Goal: Check status: Check status

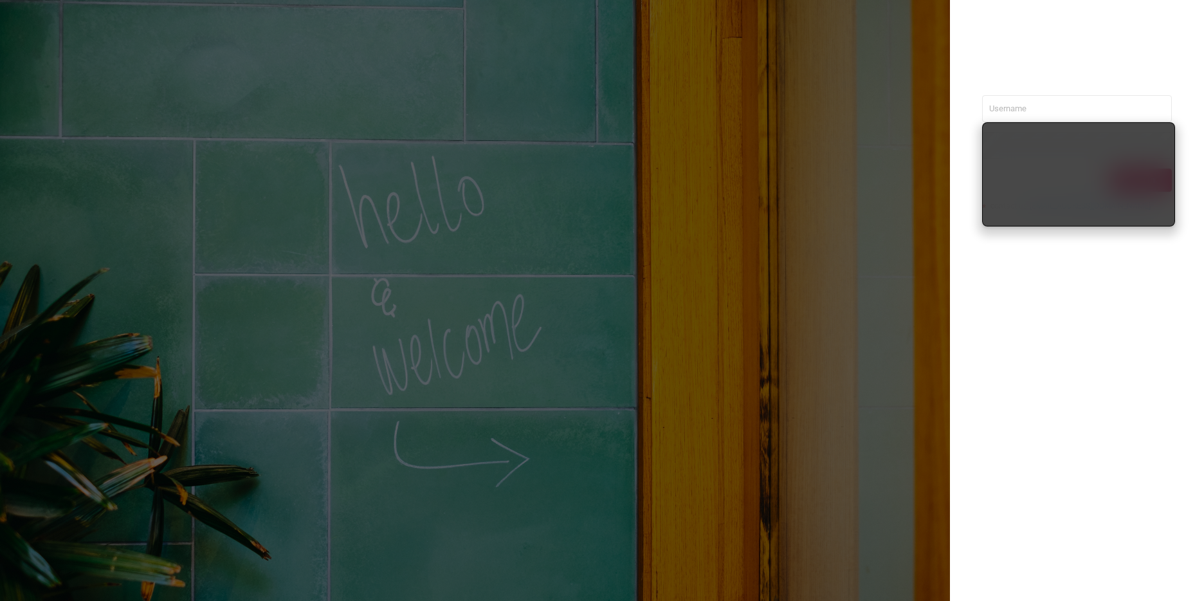
type input "nathan@azuretech.io"
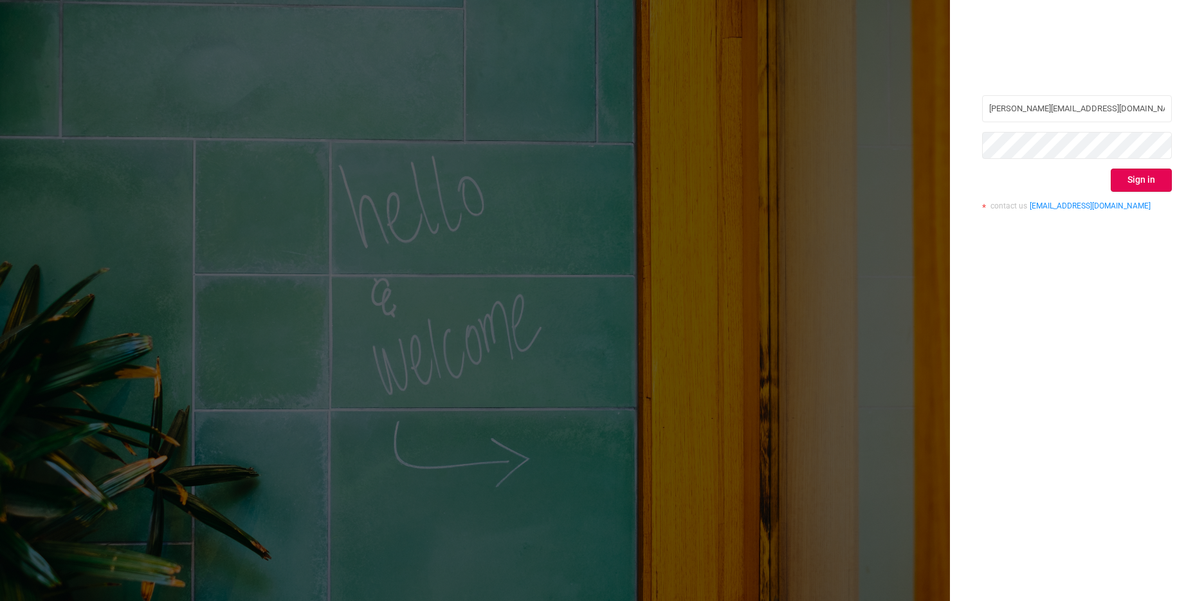
click at [1007, 318] on div "nathan@azuretech.io Sign in contact us info@protected.media" at bounding box center [1077, 300] width 254 height 601
click at [1148, 181] on button "Sign in" at bounding box center [1140, 179] width 61 height 23
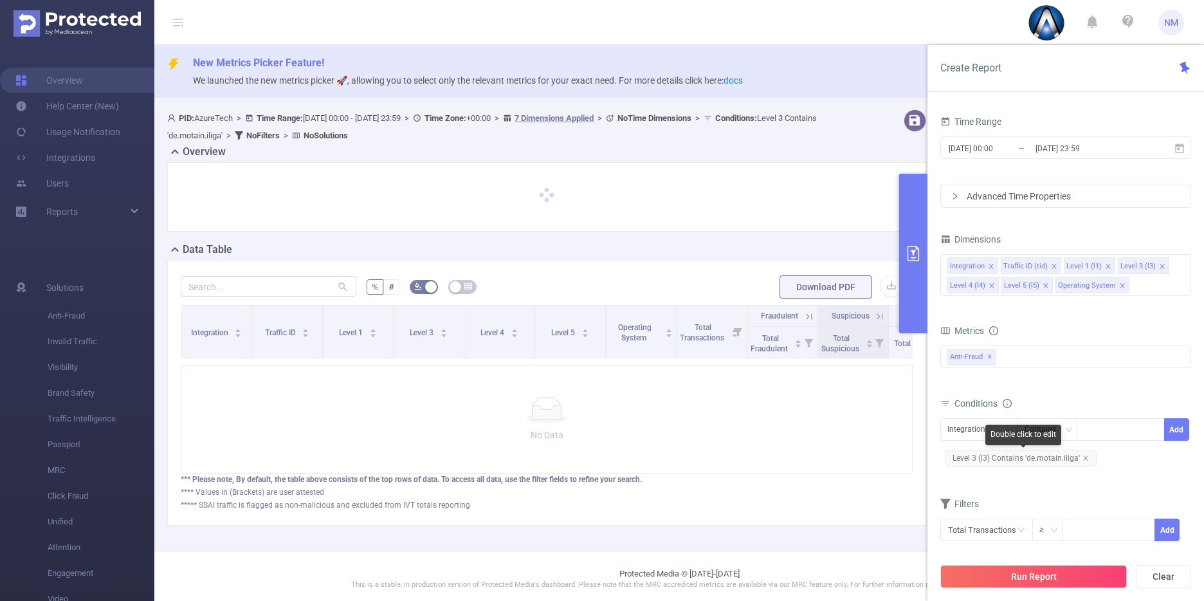
click at [1036, 455] on span "Level 3 (l3) Contains 'de.motain.iliga'" at bounding box center [1020, 457] width 151 height 17
click at [1089, 453] on span "Level 3 (l3) Contains 'de.motain.iliga'" at bounding box center [1020, 457] width 151 height 17
click at [1083, 455] on icon "icon: close" at bounding box center [1085, 458] width 6 height 6
click at [988, 426] on div "Integration" at bounding box center [970, 429] width 47 height 21
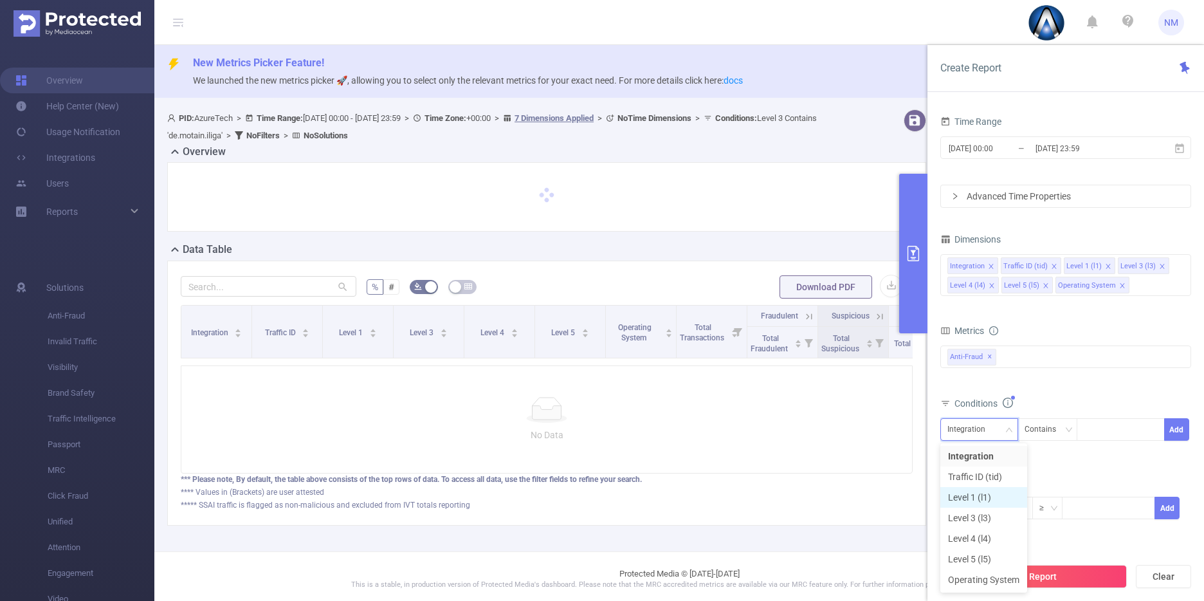
click at [984, 491] on li "Level 1 (l1)" at bounding box center [983, 497] width 87 height 21
click at [1105, 429] on div at bounding box center [1120, 429] width 74 height 21
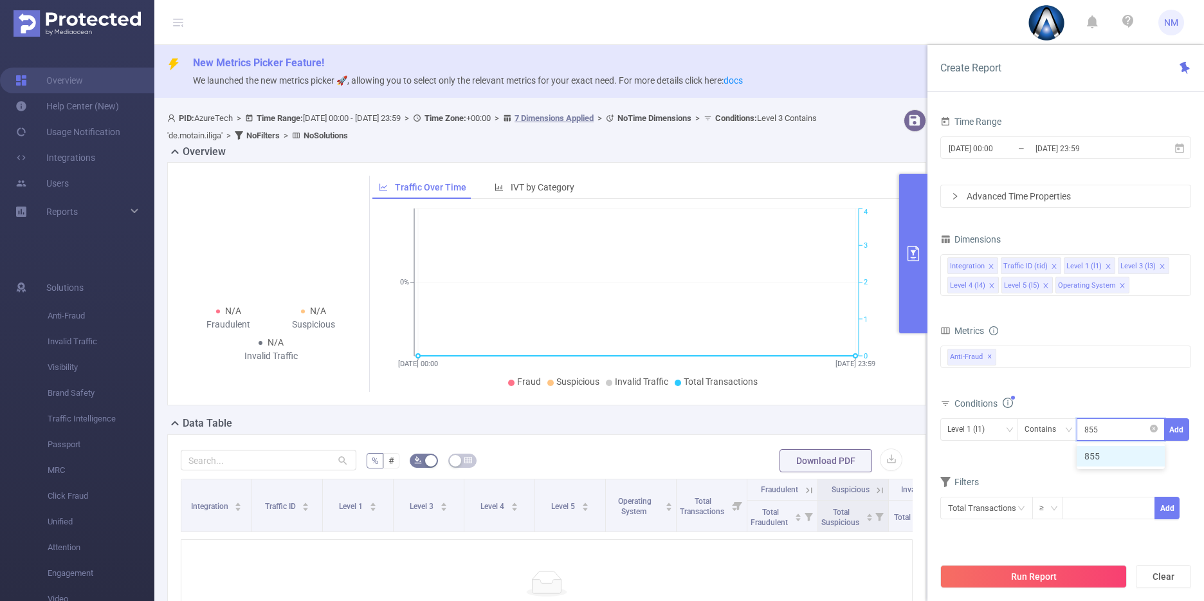
type input "8555"
click at [1053, 160] on div "2025-08-08 00:00 _ 2025-08-08 23:59" at bounding box center [1065, 149] width 251 height 30
click at [1051, 145] on input "[DATE] 23:59" at bounding box center [1086, 148] width 104 height 17
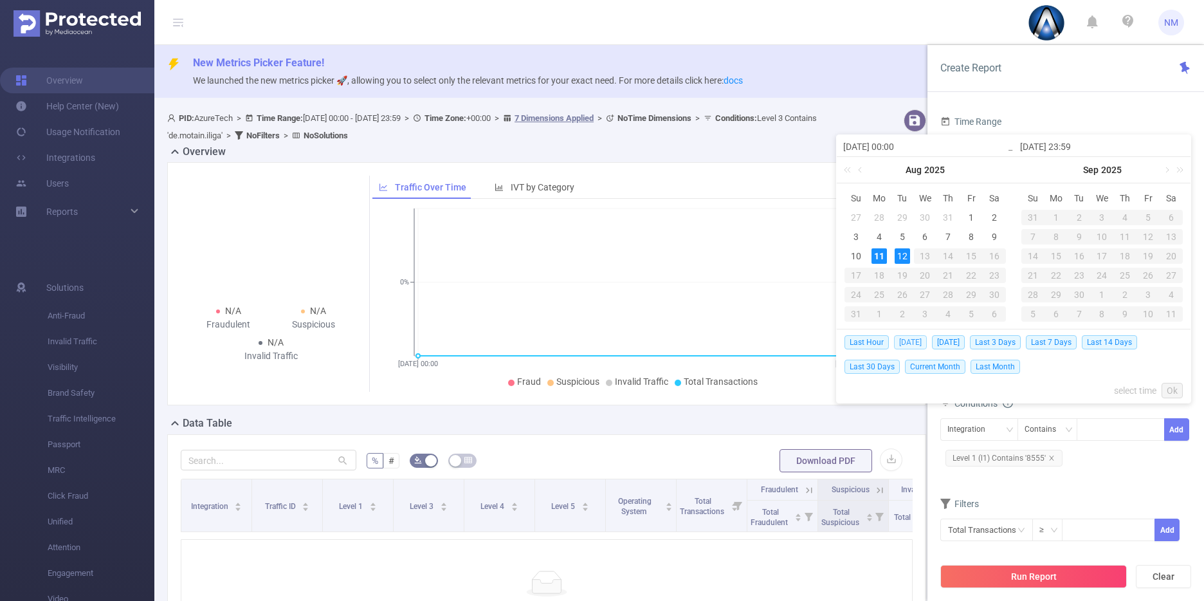
click at [910, 342] on span "Today" at bounding box center [910, 342] width 33 height 14
type input "2025-08-11 00:00"
type input "2025-08-11 23:59"
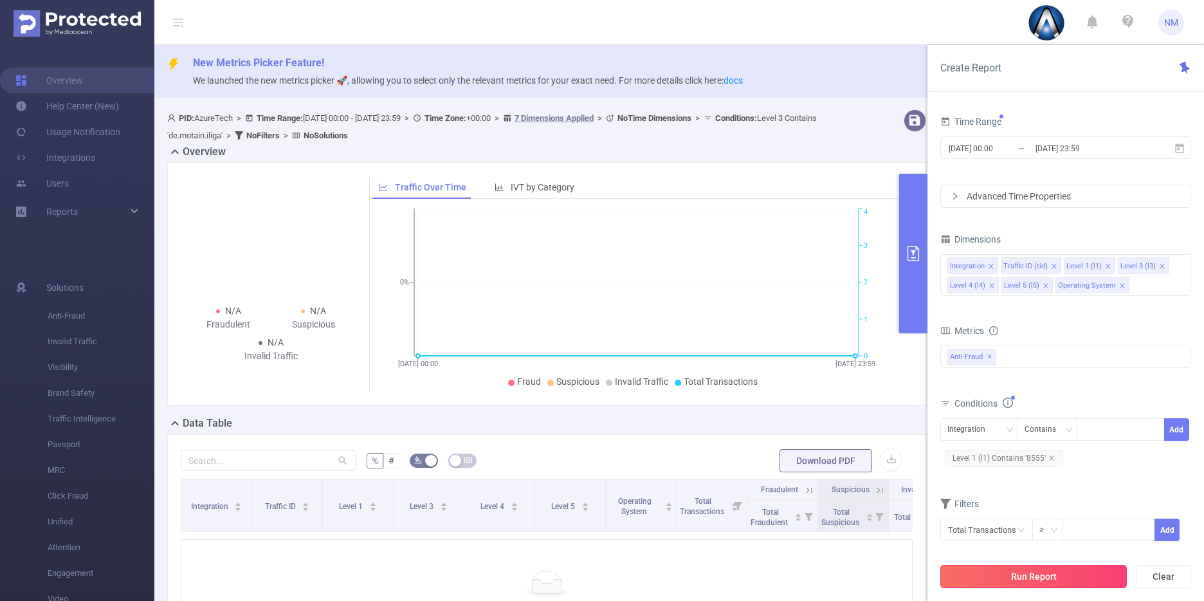
click at [998, 578] on button "Run Report" at bounding box center [1033, 576] width 186 height 23
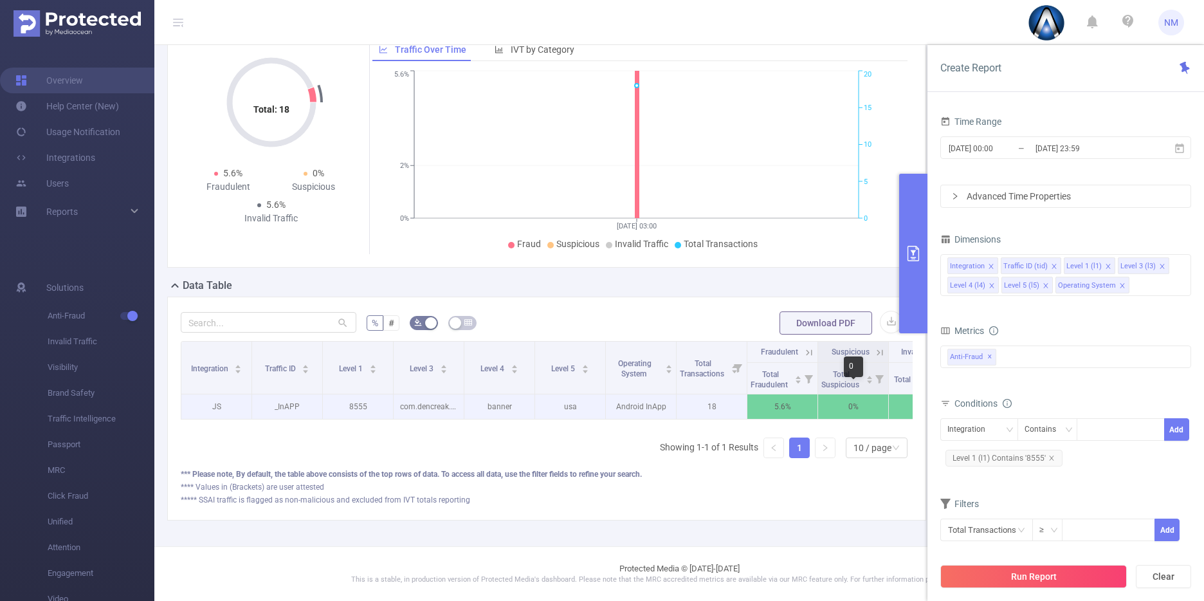
scroll to position [0, 59]
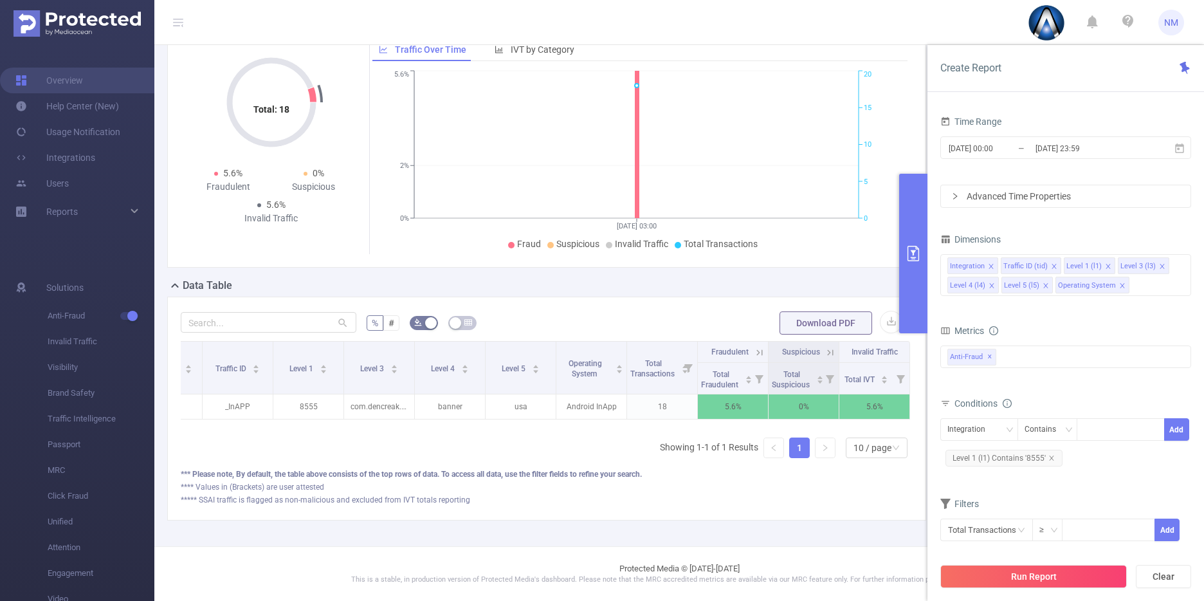
click at [754, 347] on icon at bounding box center [760, 353] width 12 height 12
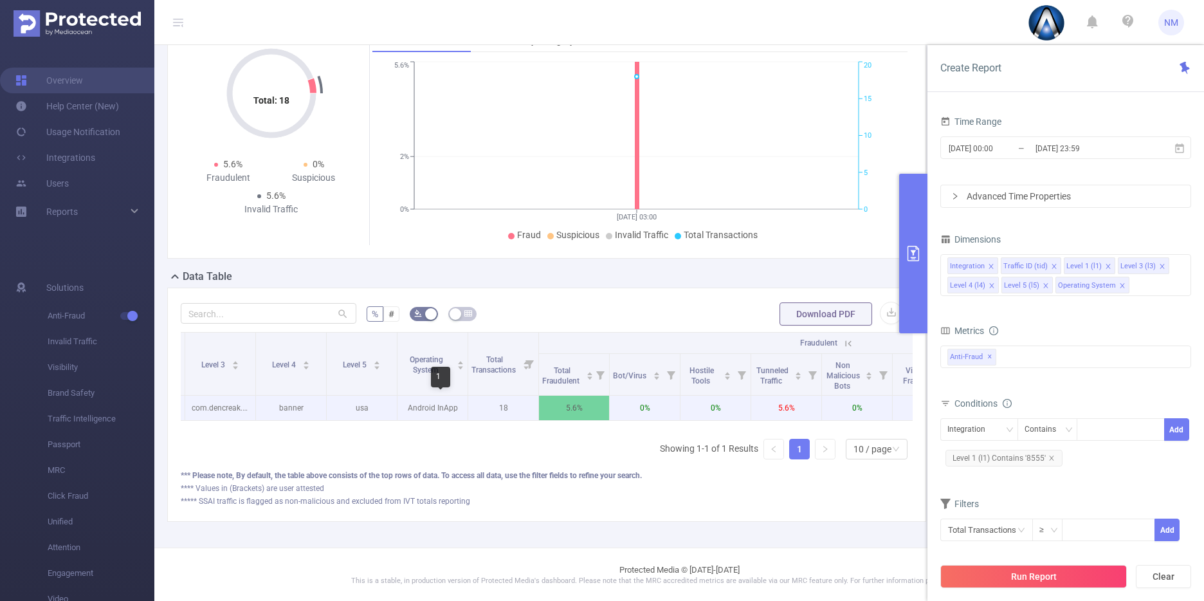
scroll to position [0, 155]
